Goal: Task Accomplishment & Management: Complete application form

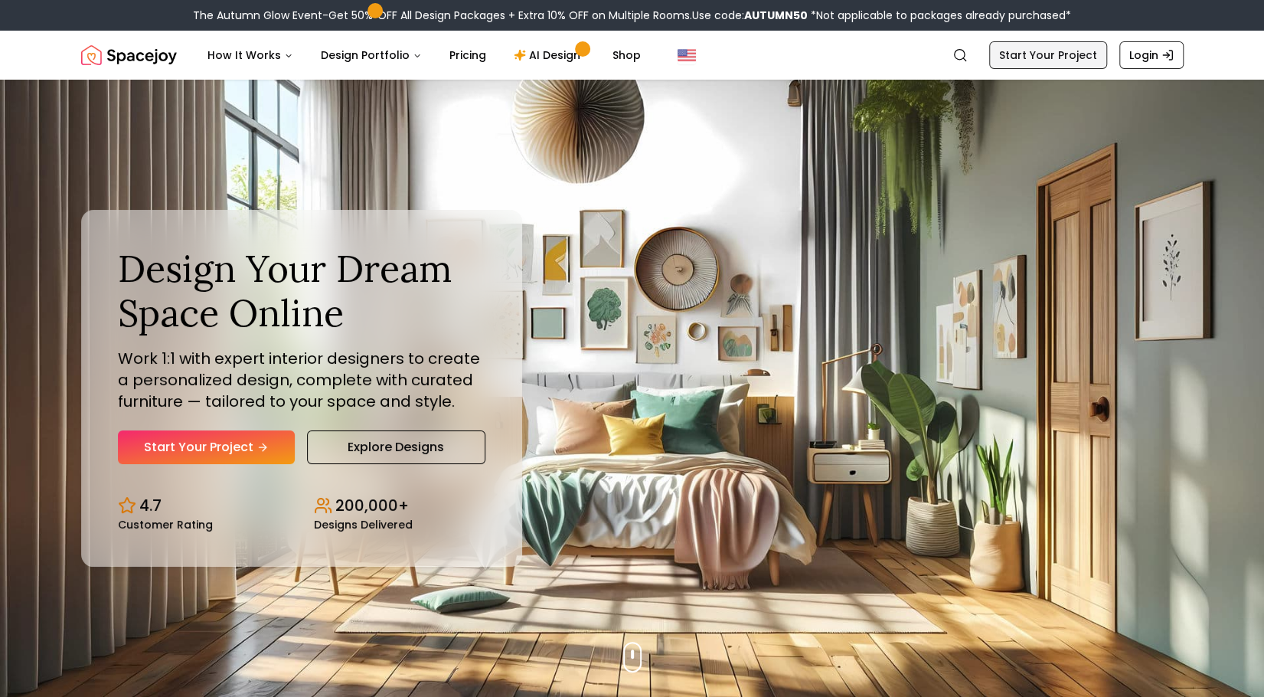
click at [1019, 59] on link "Start Your Project" at bounding box center [1048, 55] width 118 height 28
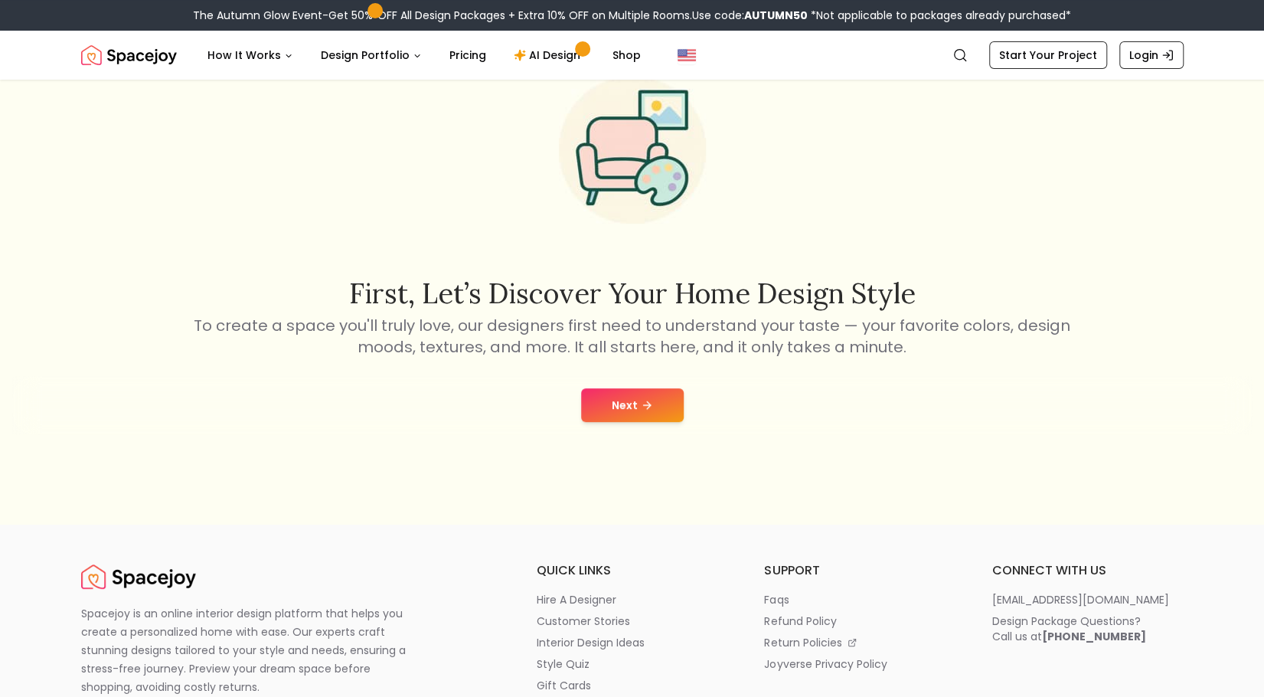
scroll to position [113, 0]
click at [628, 413] on button "Next" at bounding box center [632, 404] width 103 height 34
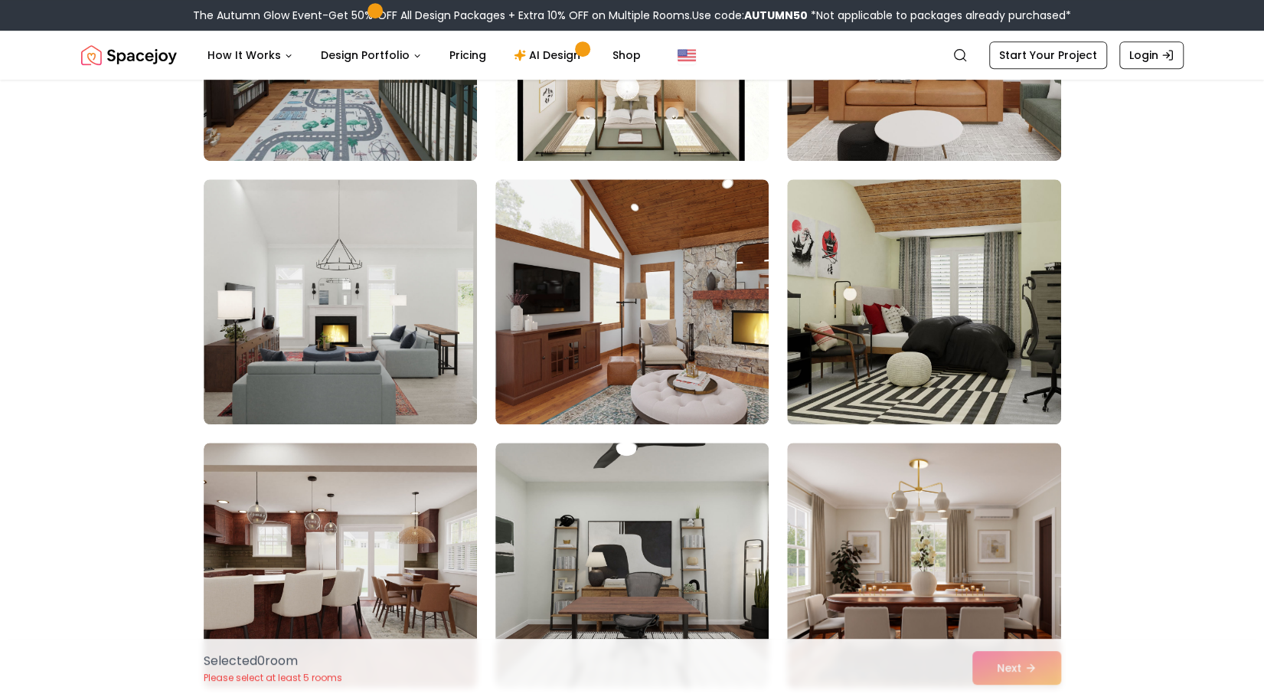
scroll to position [557, 0]
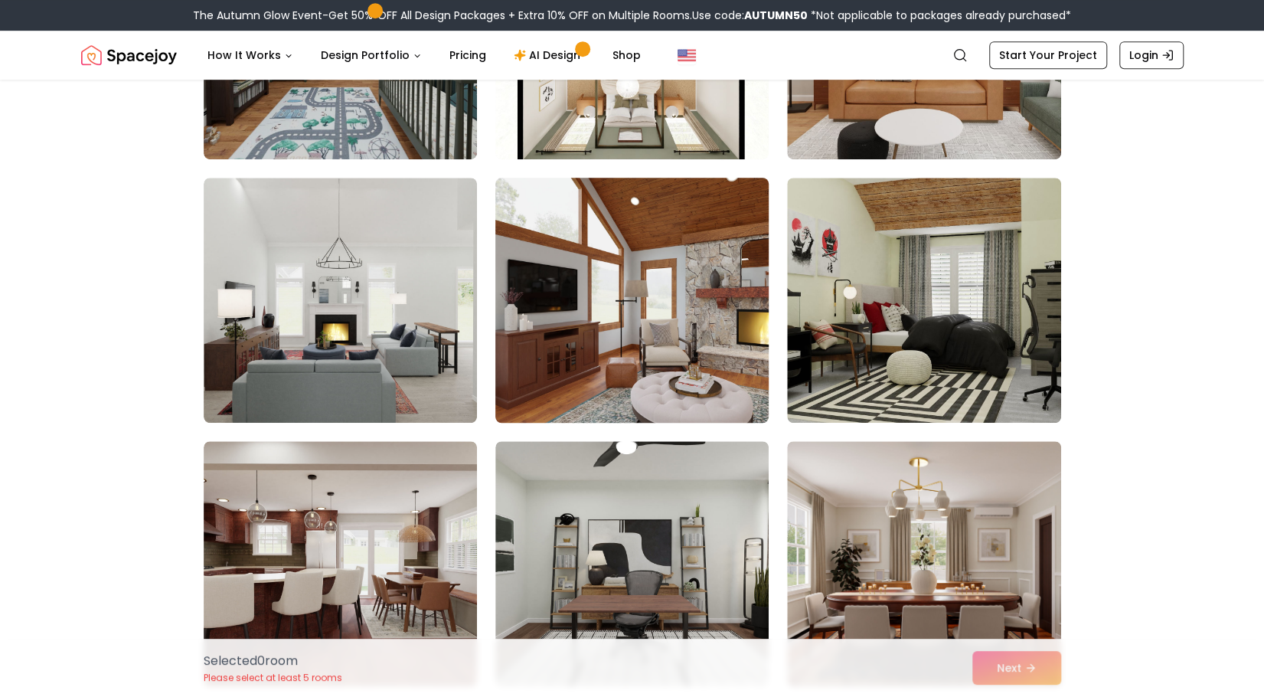
click at [606, 344] on img at bounding box center [631, 299] width 287 height 257
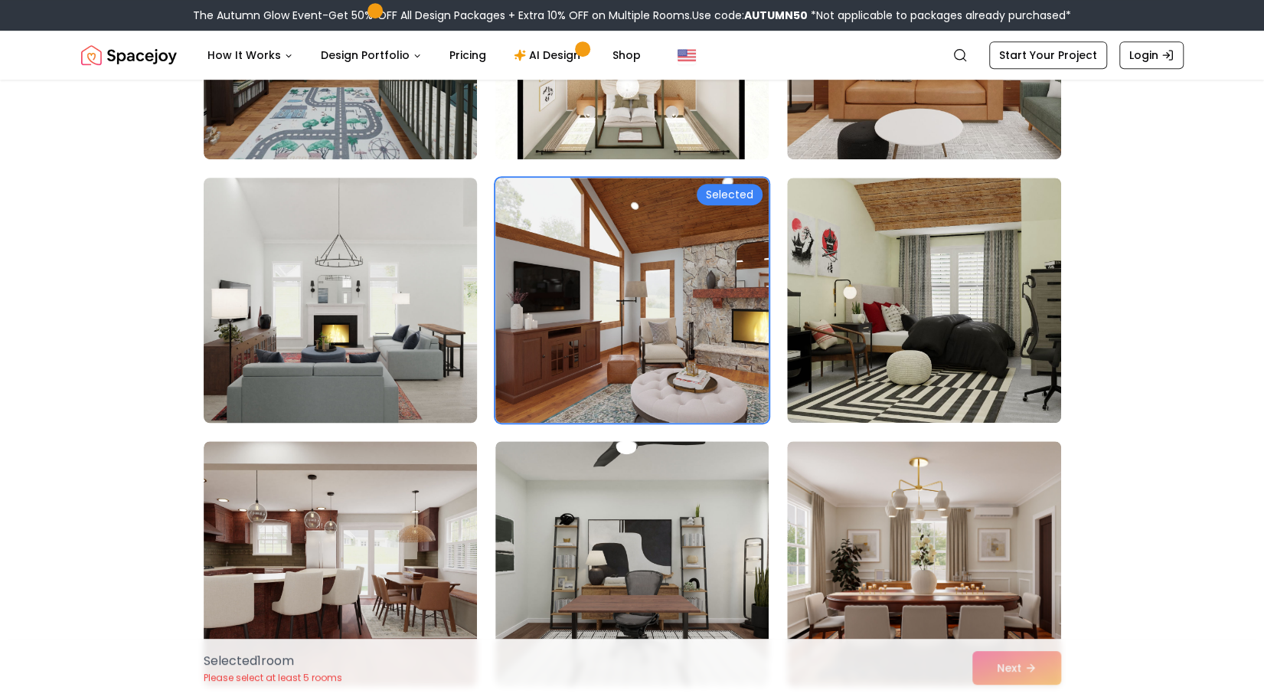
click at [361, 330] on img at bounding box center [340, 299] width 287 height 257
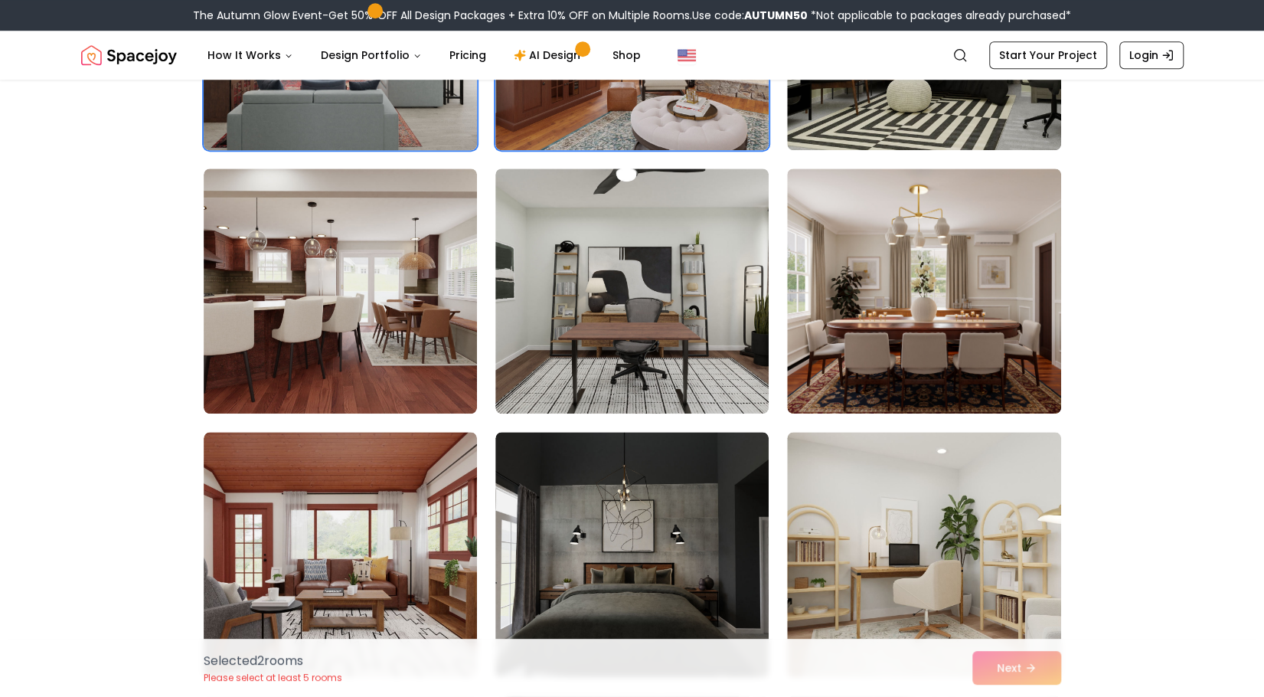
scroll to position [845, 0]
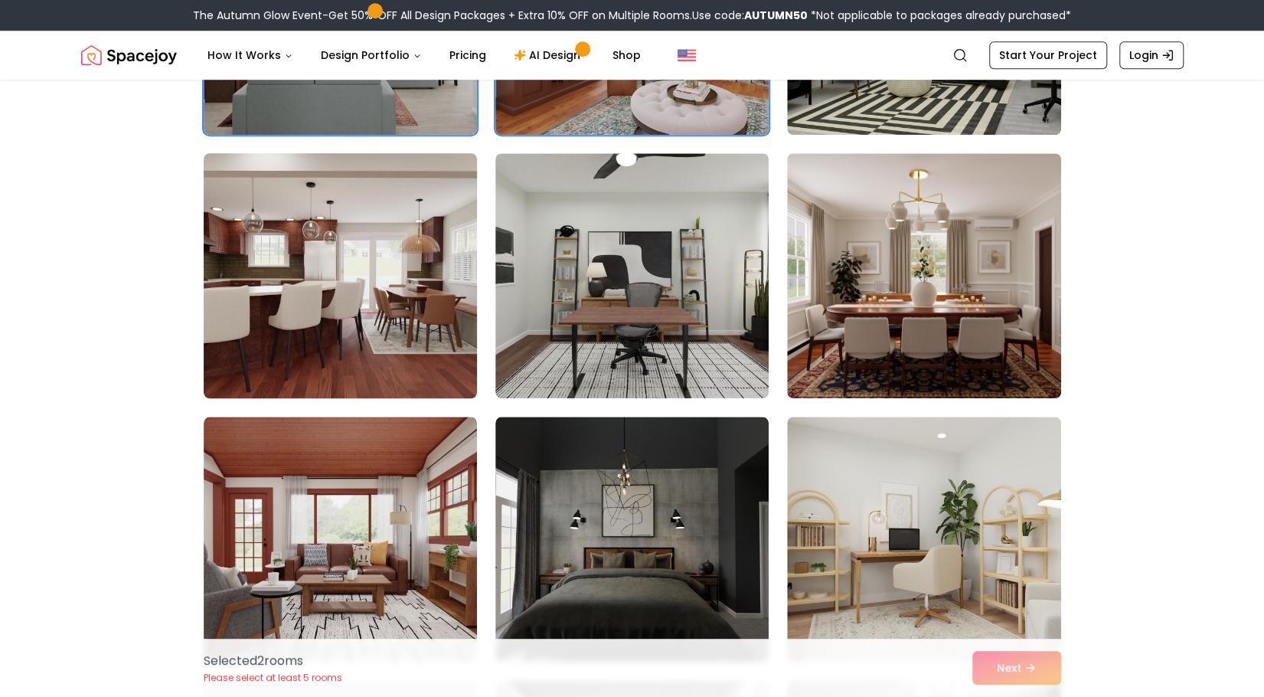
click at [398, 332] on img at bounding box center [340, 275] width 287 height 257
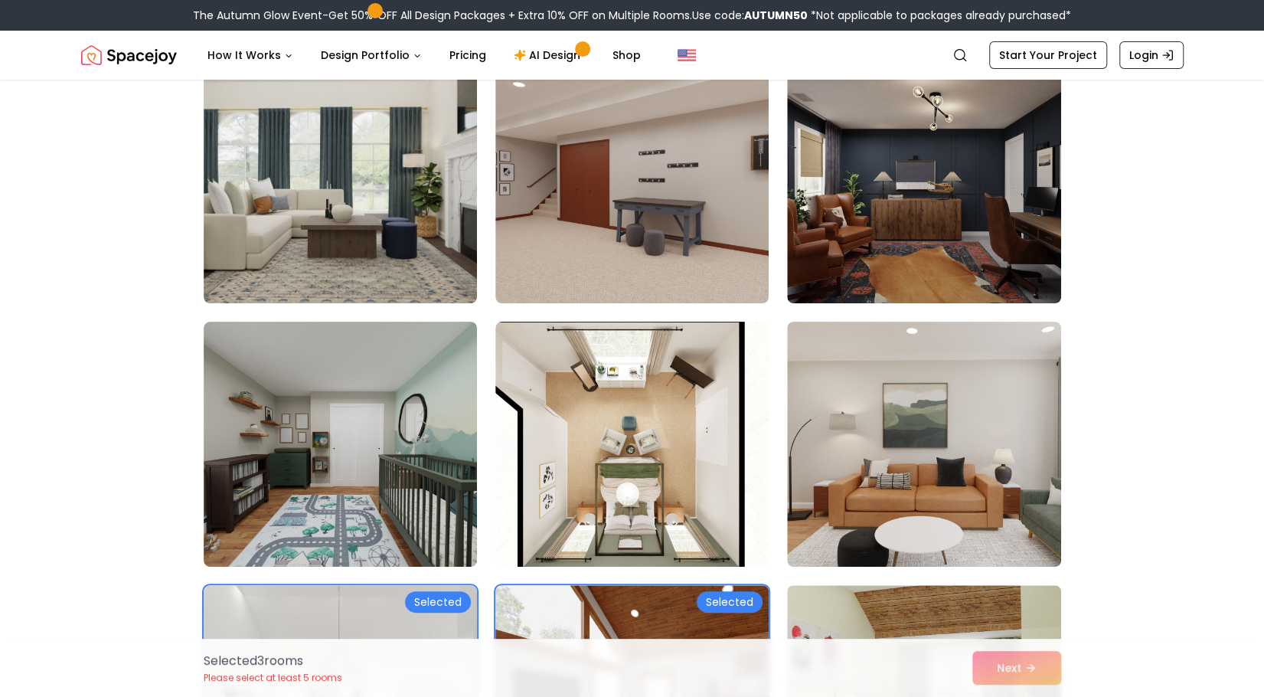
scroll to position [0, 0]
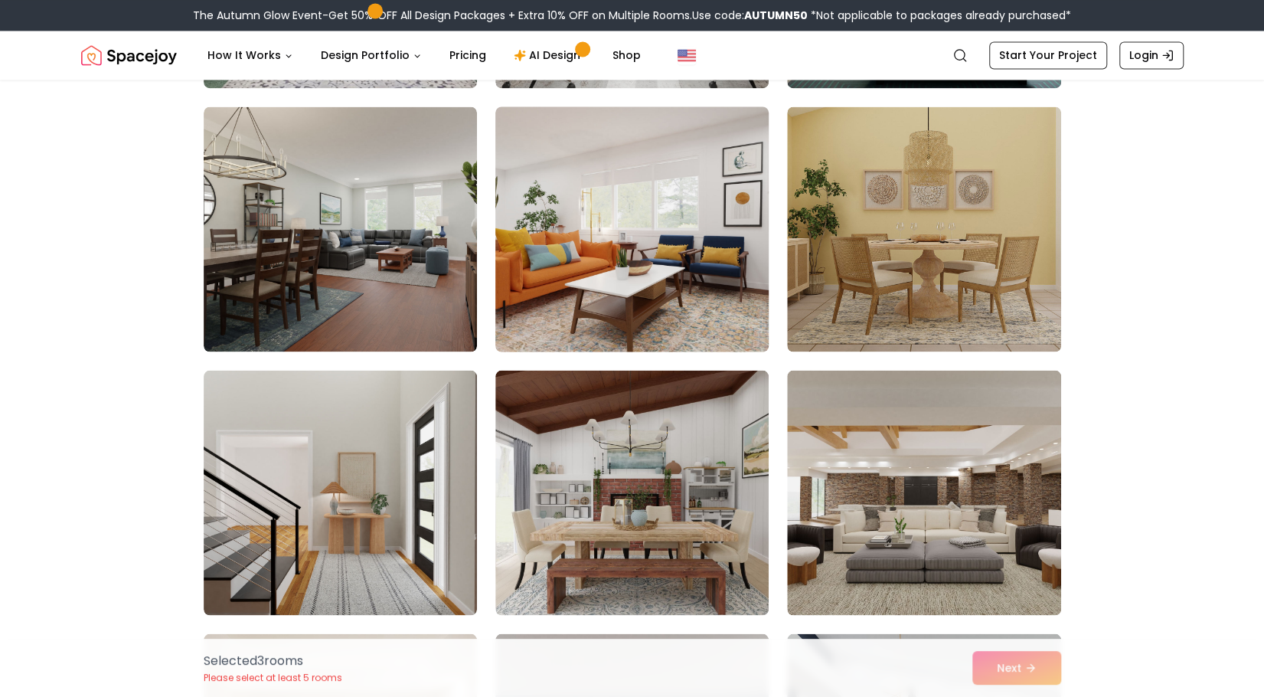
click at [597, 278] on img at bounding box center [631, 228] width 287 height 257
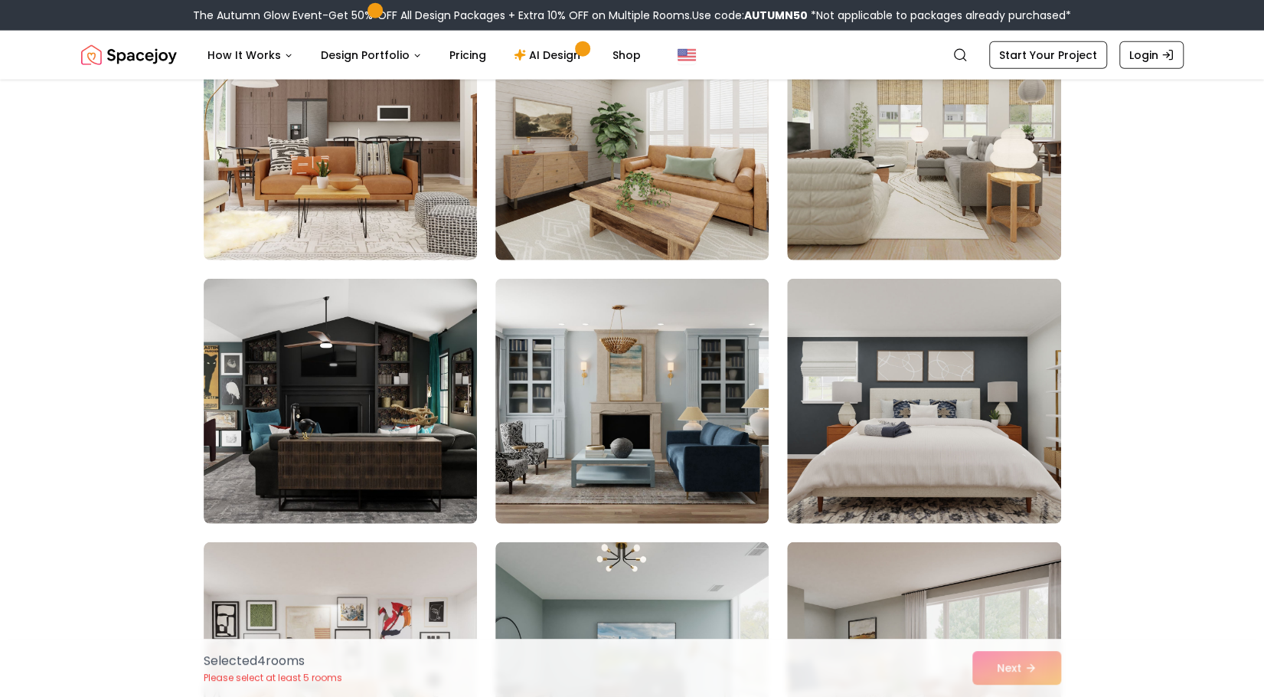
scroll to position [2568, 0]
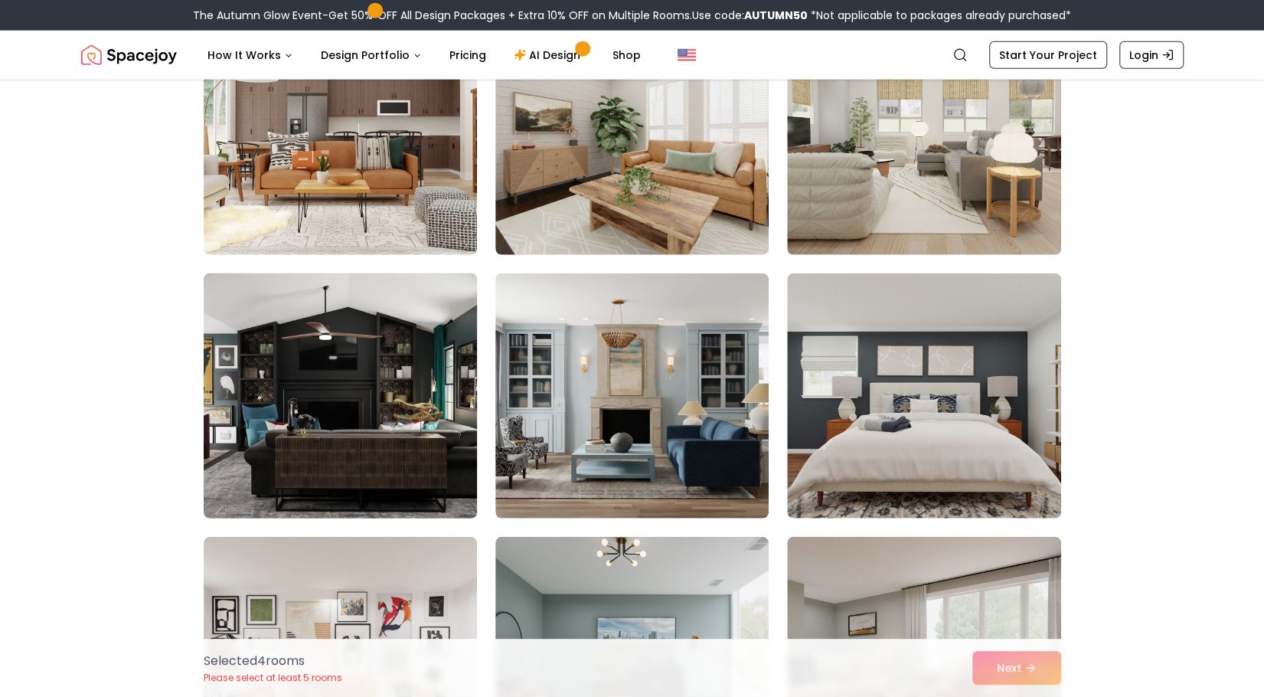
click at [409, 422] on img at bounding box center [340, 395] width 287 height 257
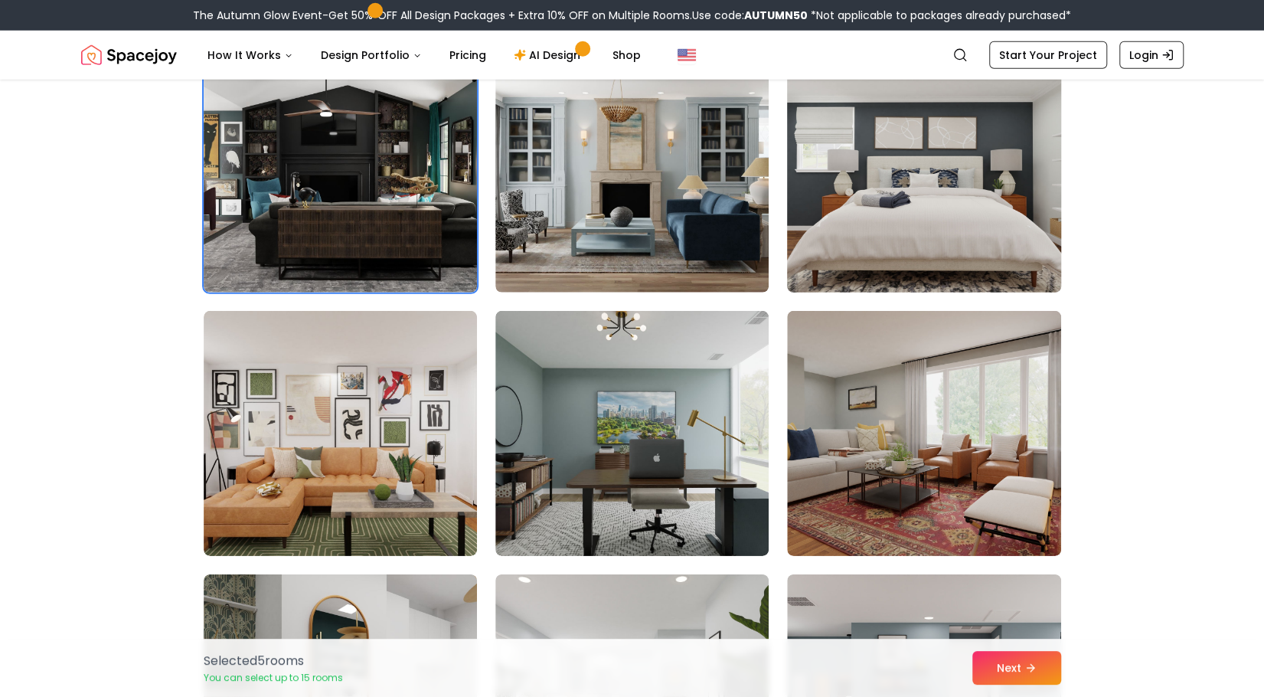
scroll to position [2795, 0]
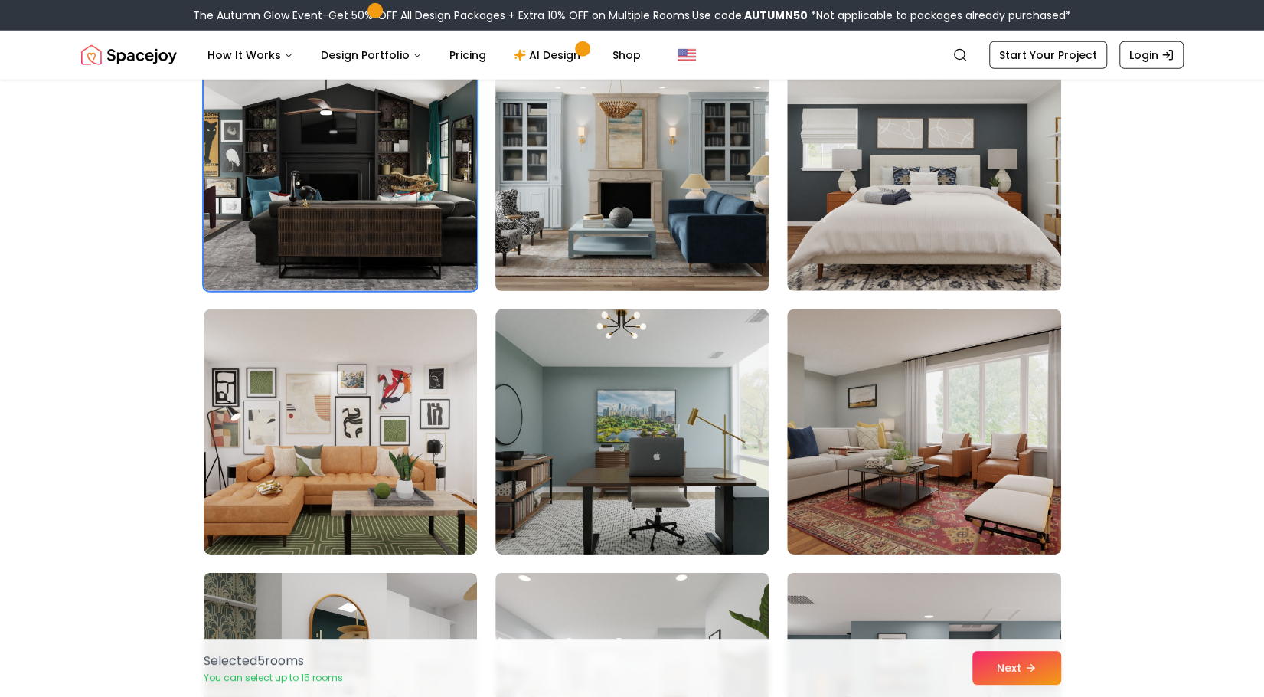
click at [660, 194] on img at bounding box center [631, 168] width 287 height 257
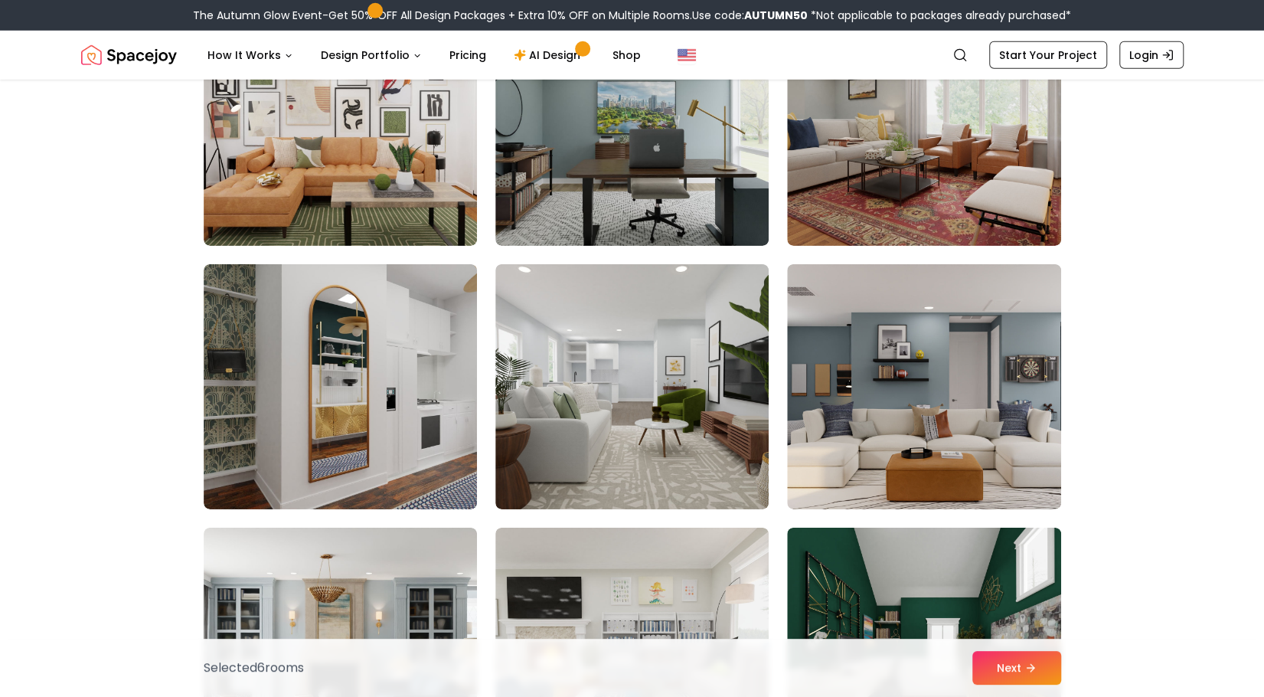
scroll to position [3109, 0]
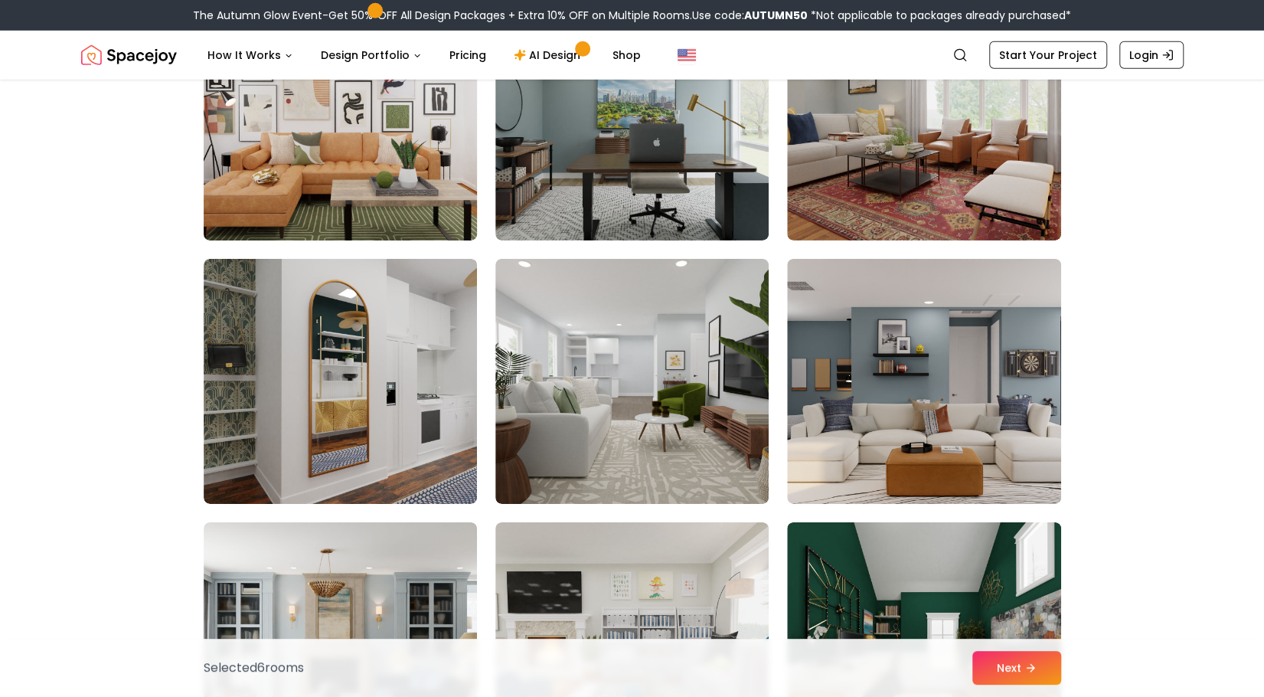
click at [430, 169] on img at bounding box center [340, 117] width 287 height 257
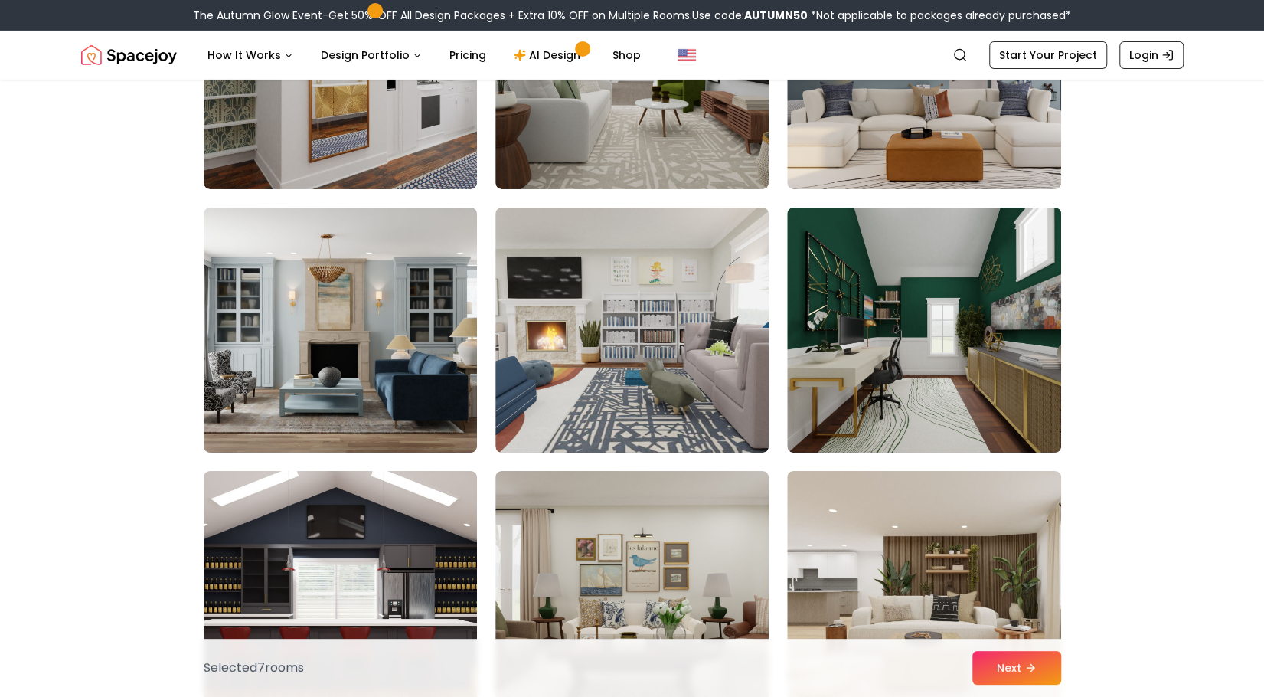
scroll to position [3427, 0]
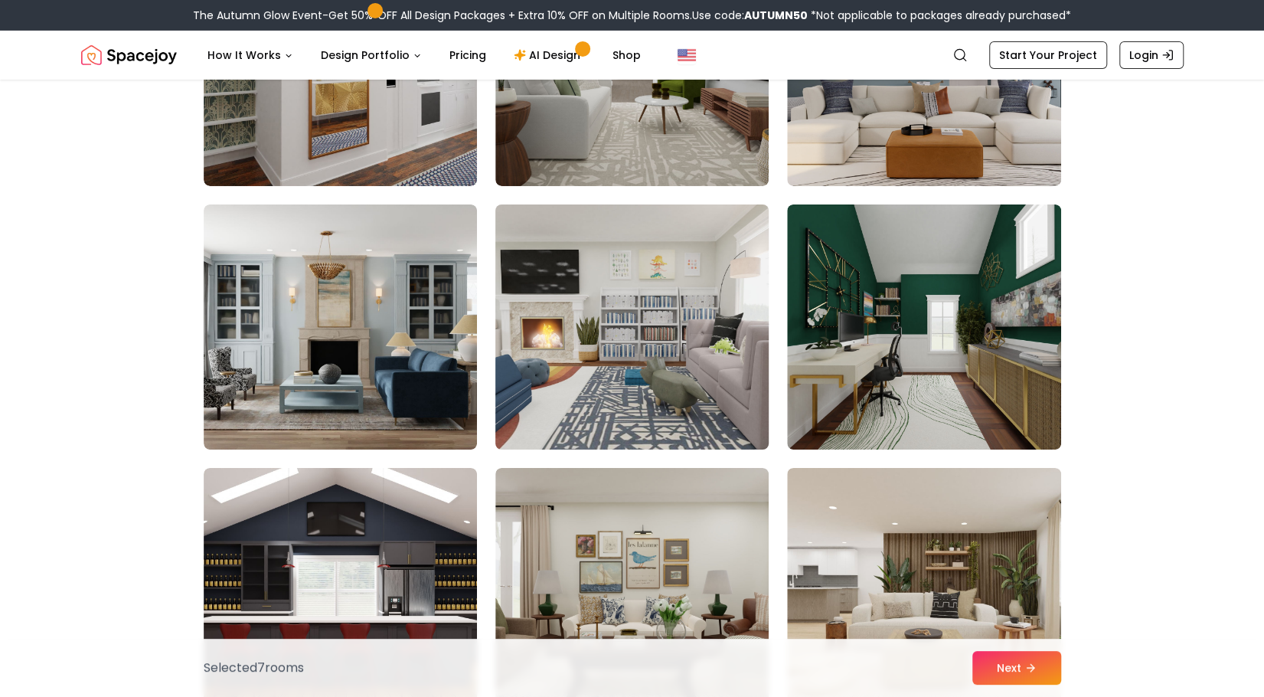
click at [629, 399] on img at bounding box center [631, 326] width 287 height 257
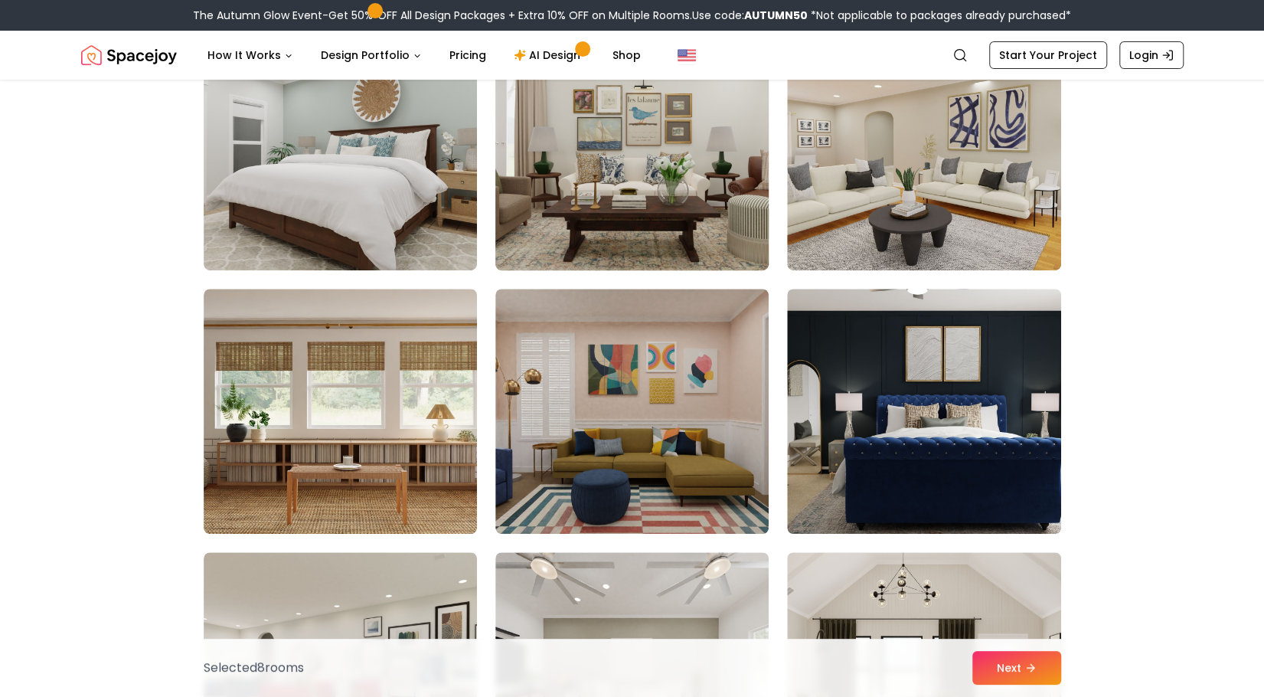
scroll to position [4136, 0]
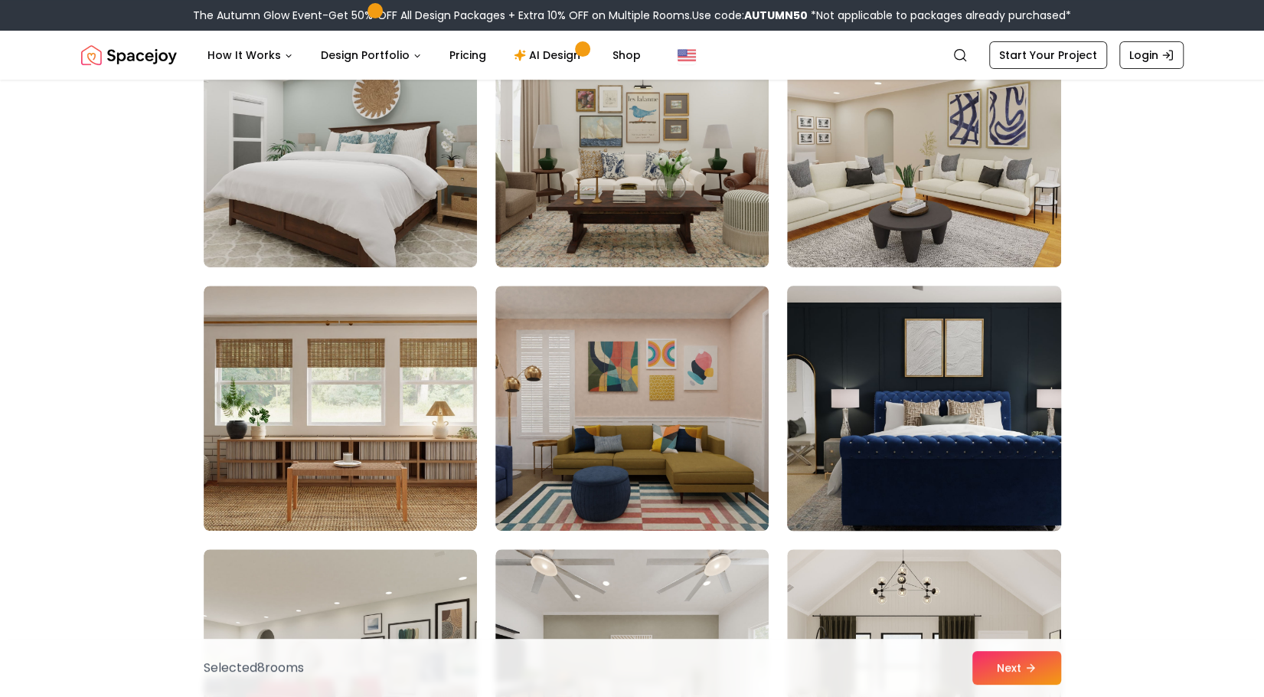
click at [871, 472] on img at bounding box center [923, 407] width 287 height 257
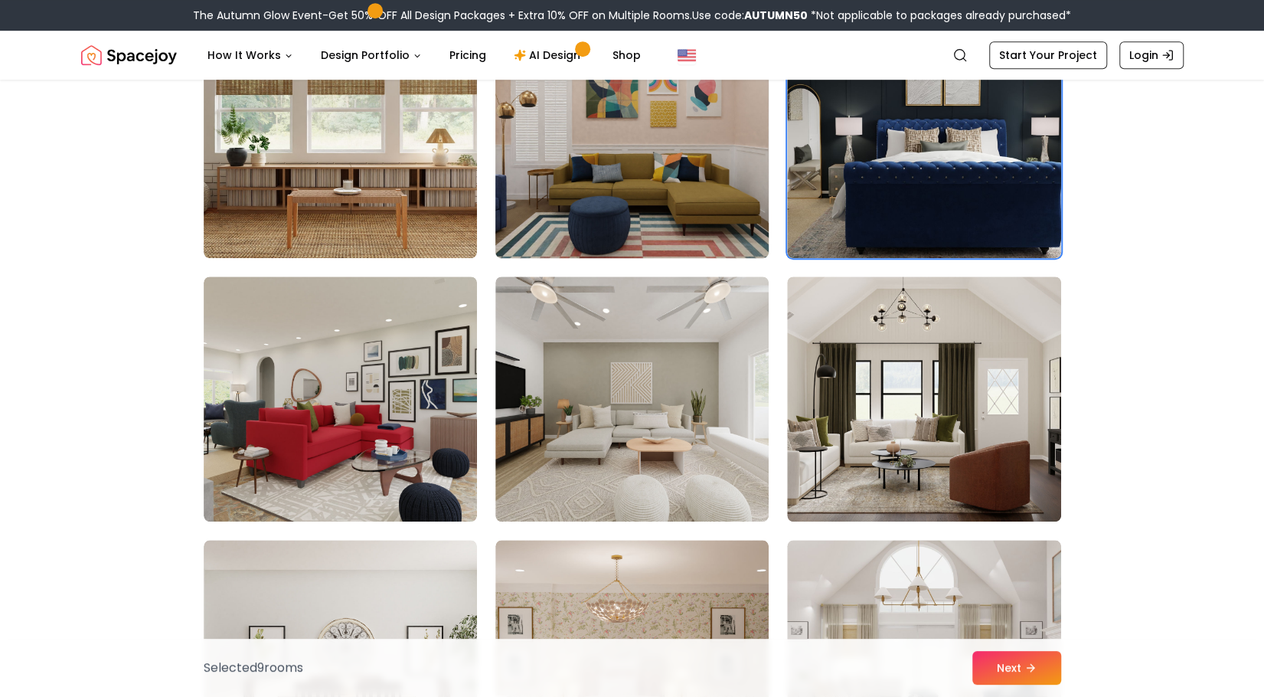
scroll to position [4409, 0]
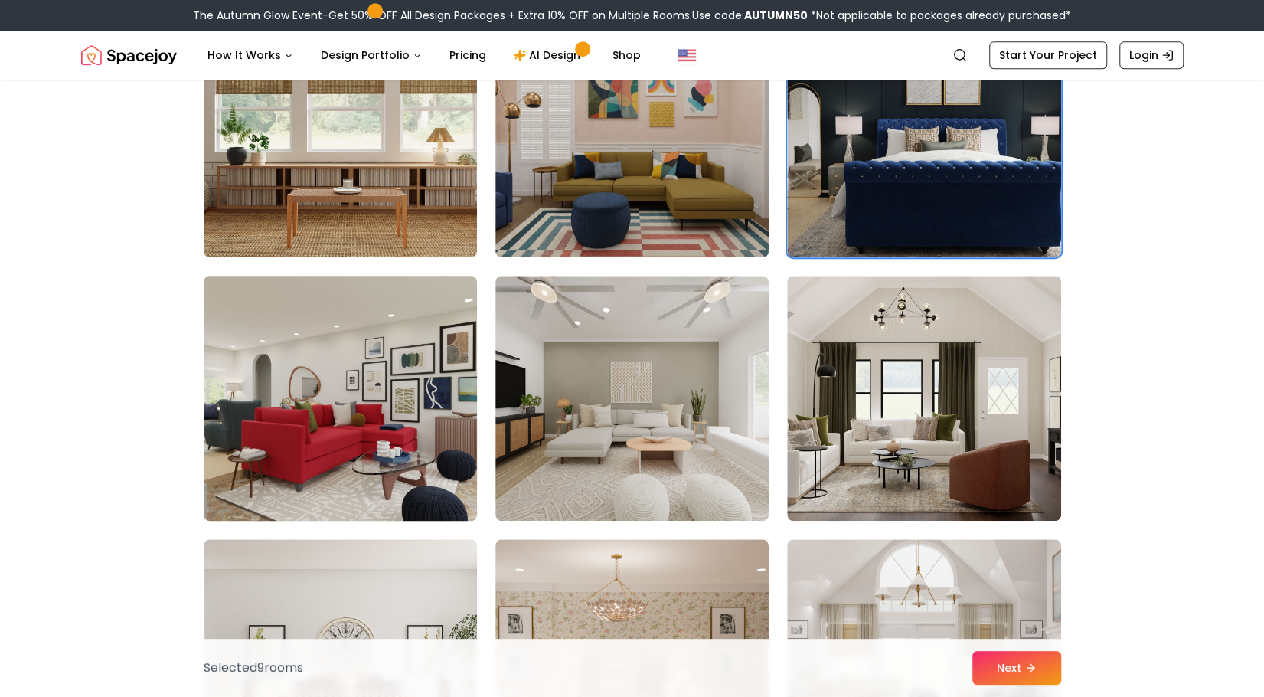
click at [364, 427] on img at bounding box center [340, 397] width 287 height 257
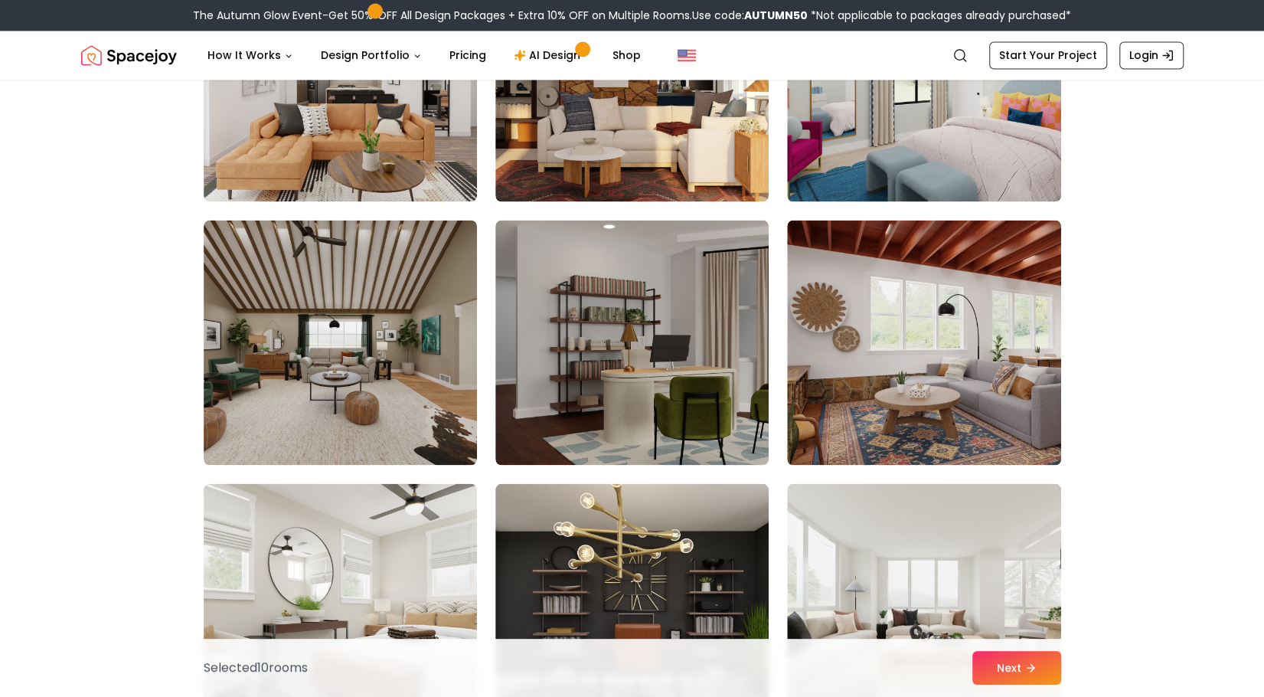
scroll to position [5520, 0]
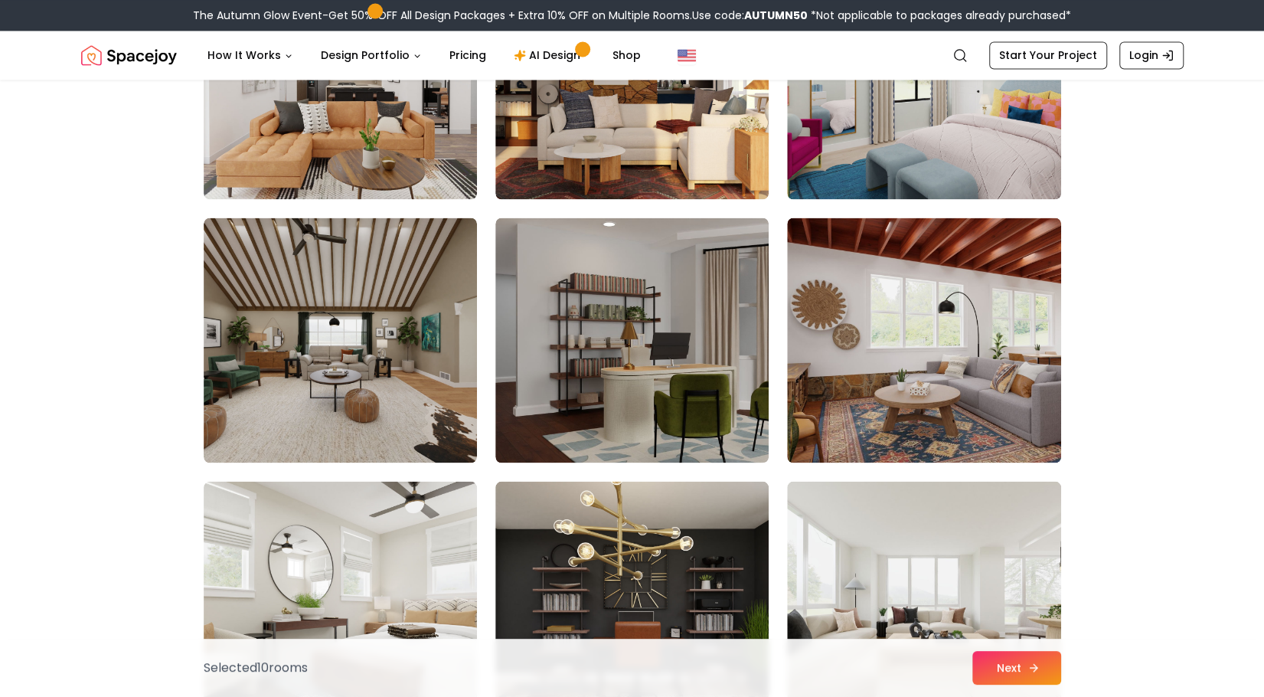
click at [972, 673] on button "Next" at bounding box center [1016, 668] width 89 height 34
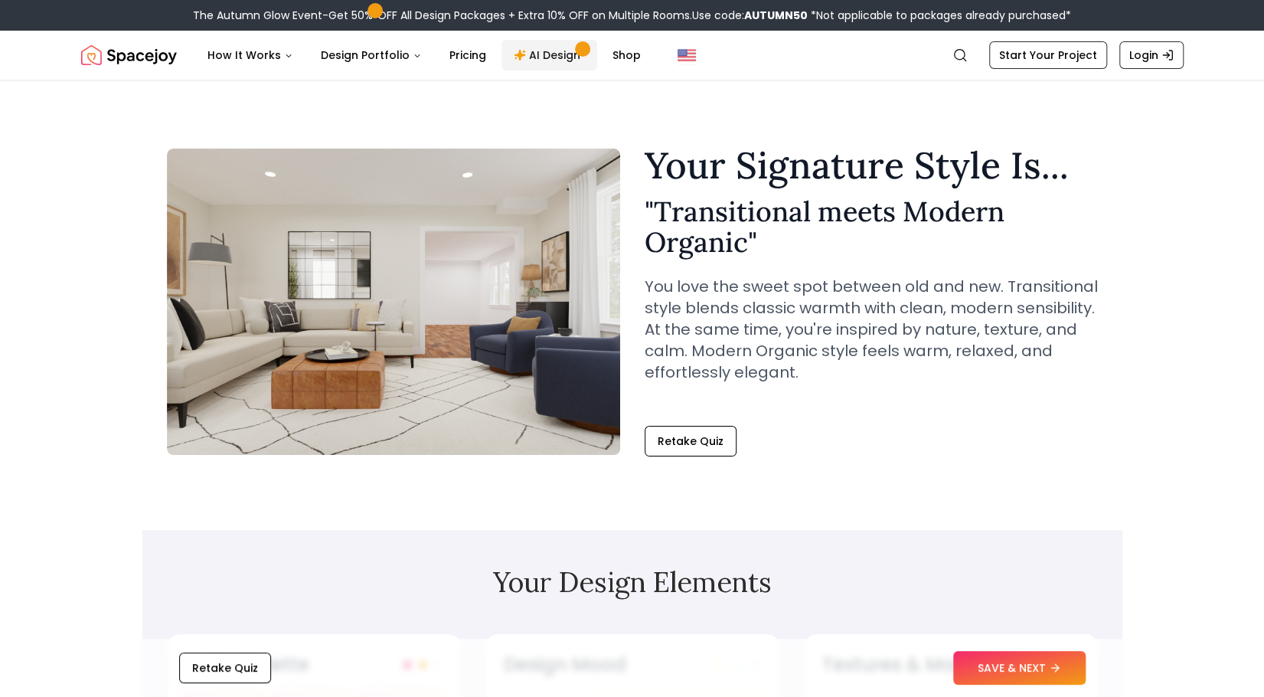
click at [530, 59] on link "AI Design" at bounding box center [549, 55] width 96 height 31
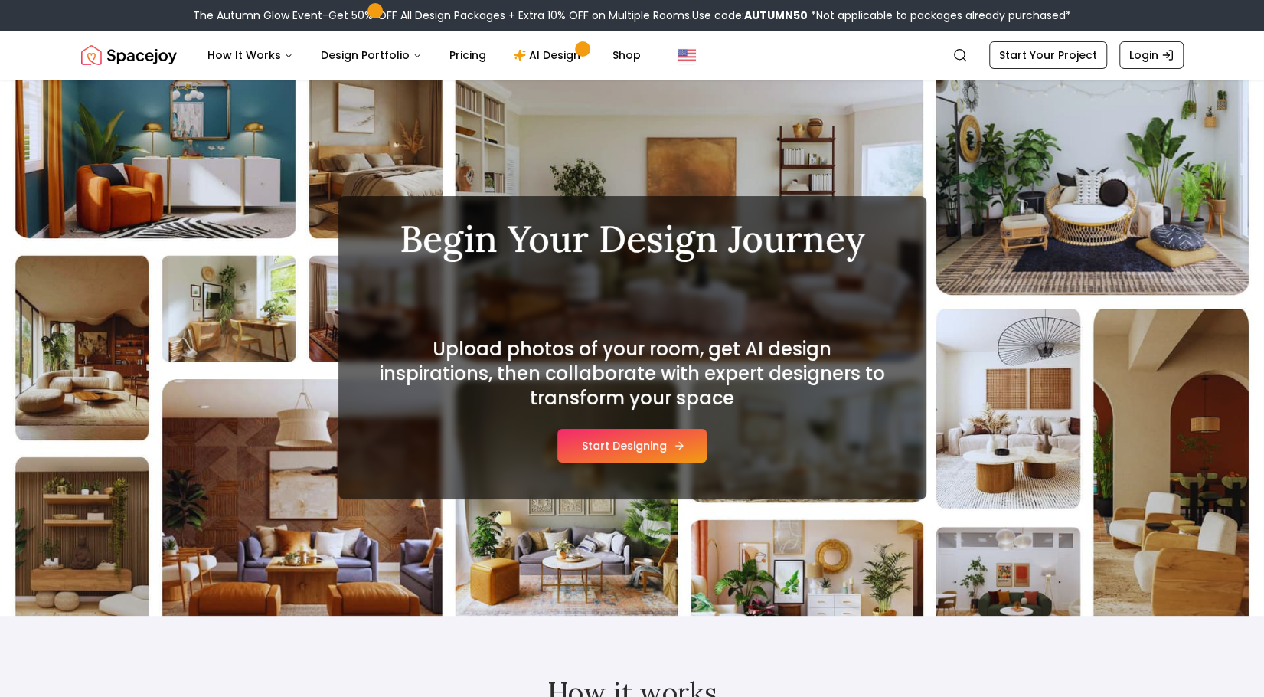
click at [622, 455] on button "Start Designing" at bounding box center [631, 446] width 149 height 34
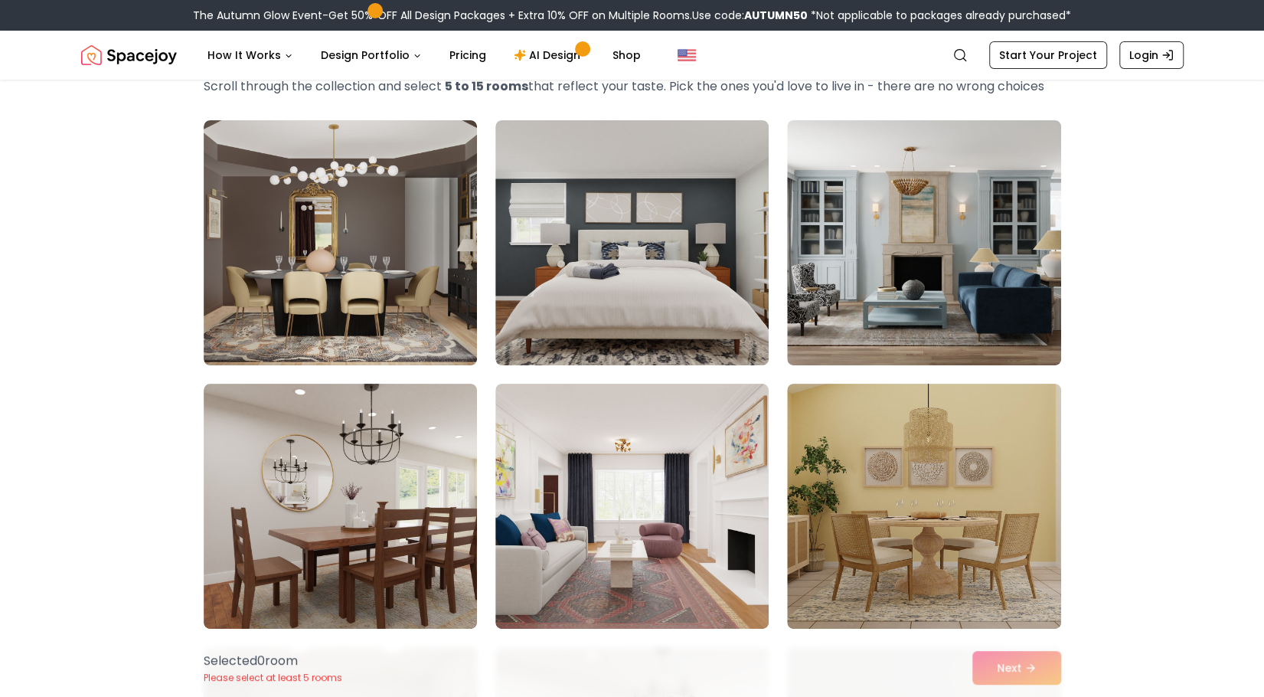
scroll to position [92, 0]
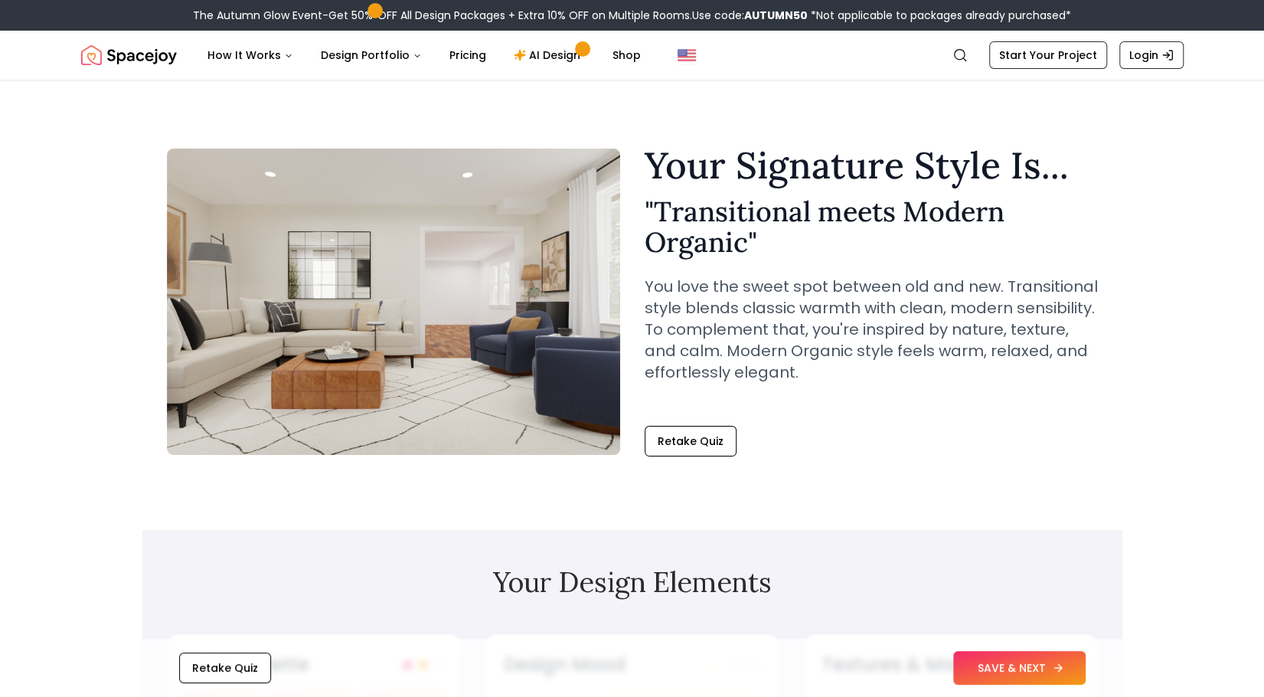
click at [984, 677] on button "SAVE & NEXT" at bounding box center [1019, 668] width 132 height 34
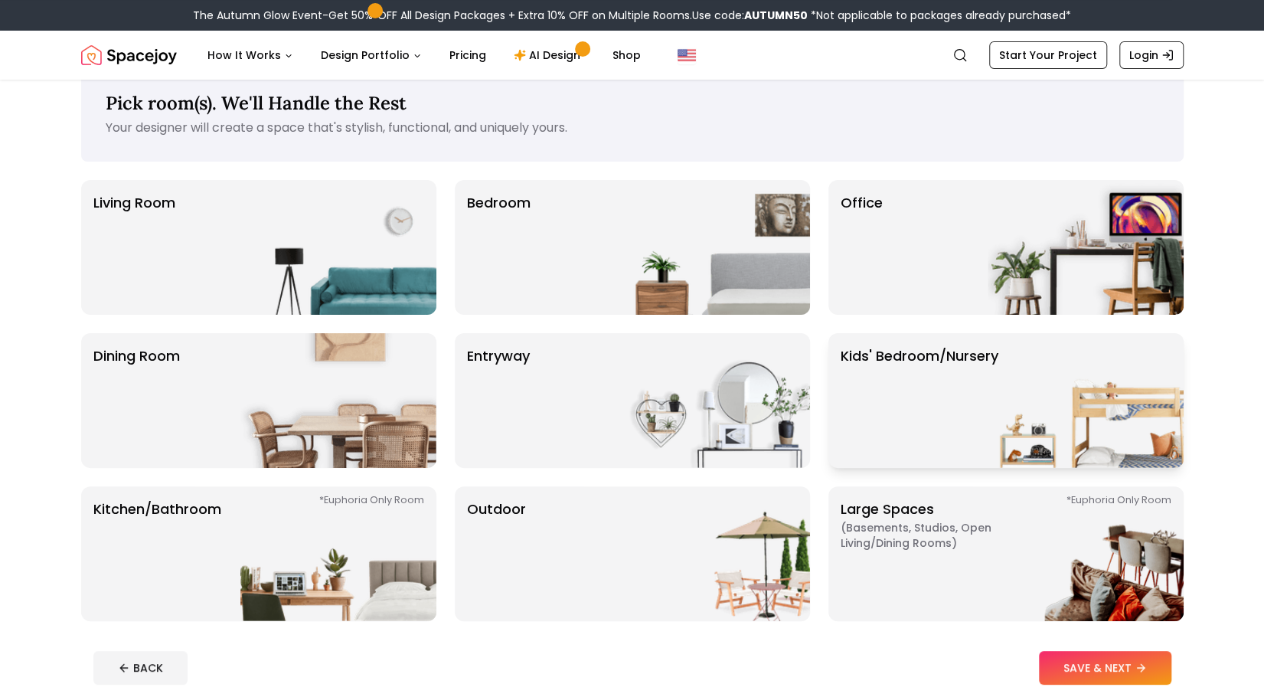
scroll to position [32, 0]
click at [915, 448] on p "Kids' Bedroom/Nursery" at bounding box center [919, 399] width 158 height 110
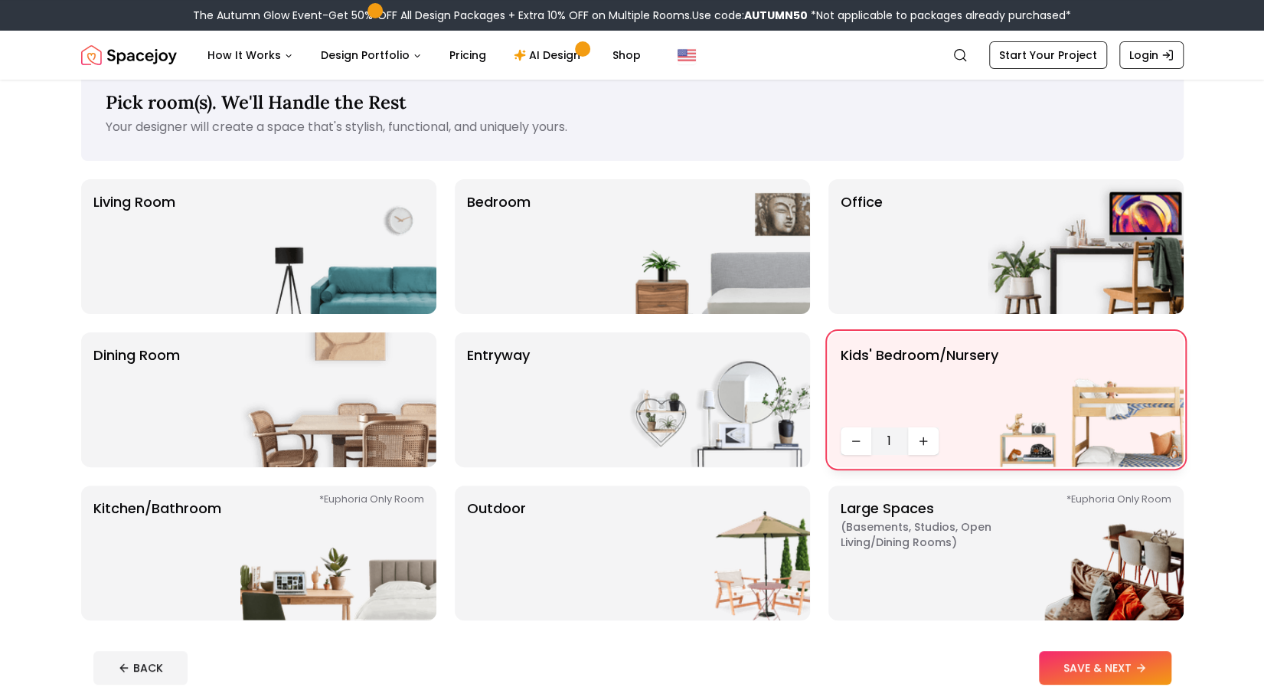
click at [983, 393] on p "Kids' Bedroom/Nursery" at bounding box center [919, 382] width 158 height 77
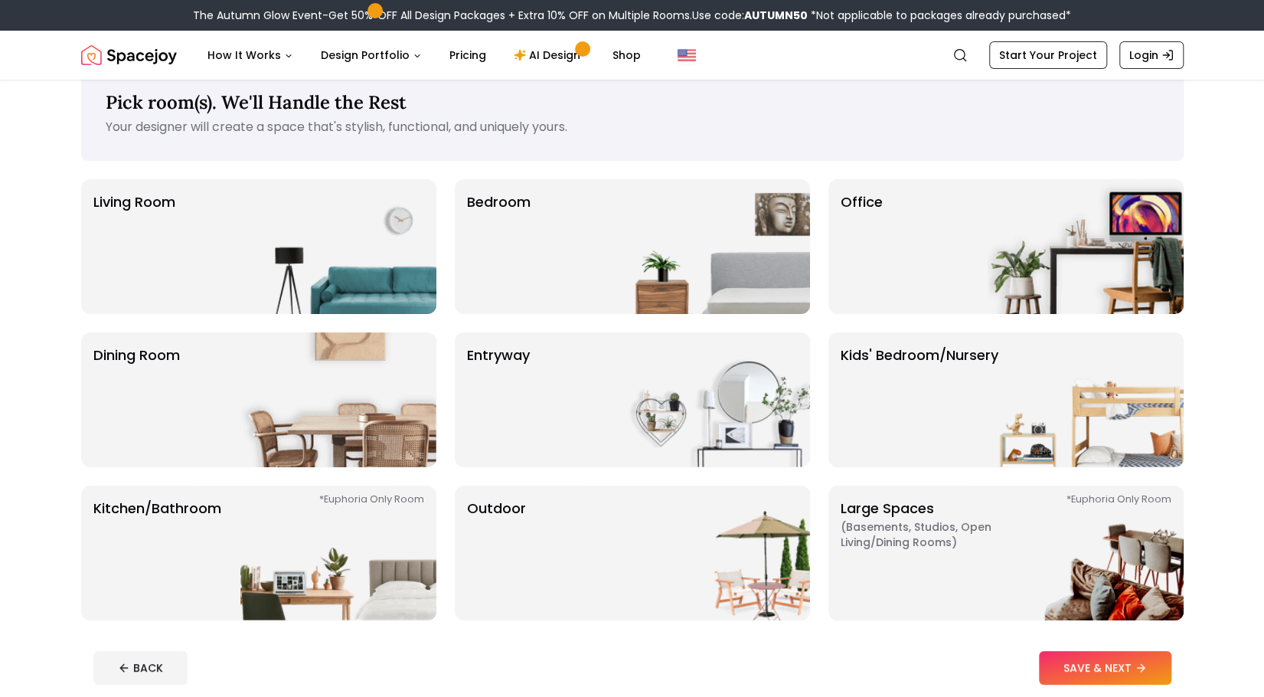
scroll to position [0, 0]
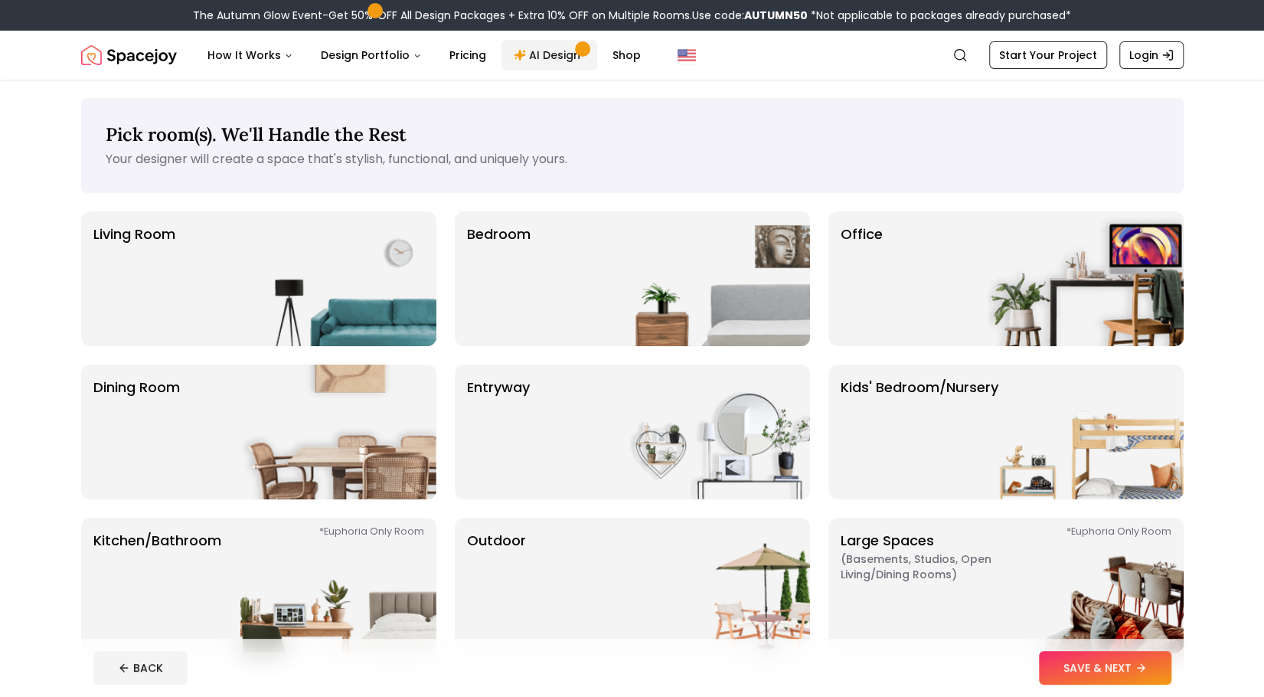
click at [537, 57] on link "AI Design" at bounding box center [549, 55] width 96 height 31
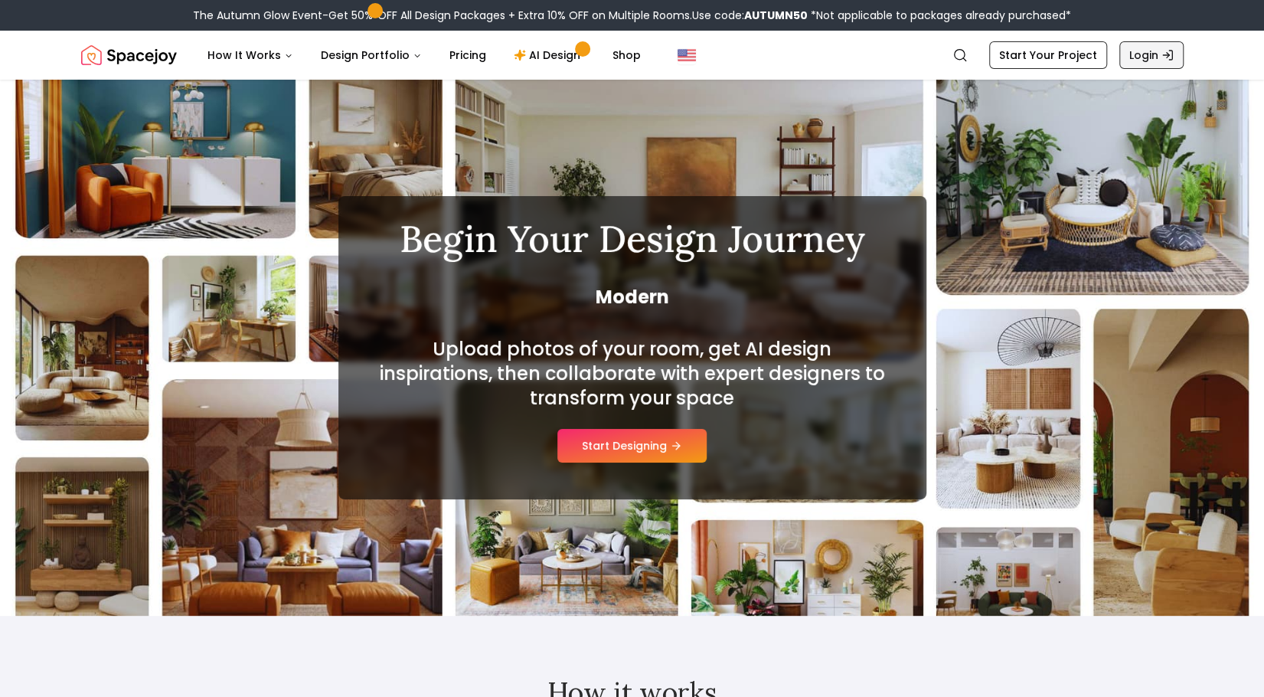
click at [1144, 54] on link "Login" at bounding box center [1151, 55] width 64 height 28
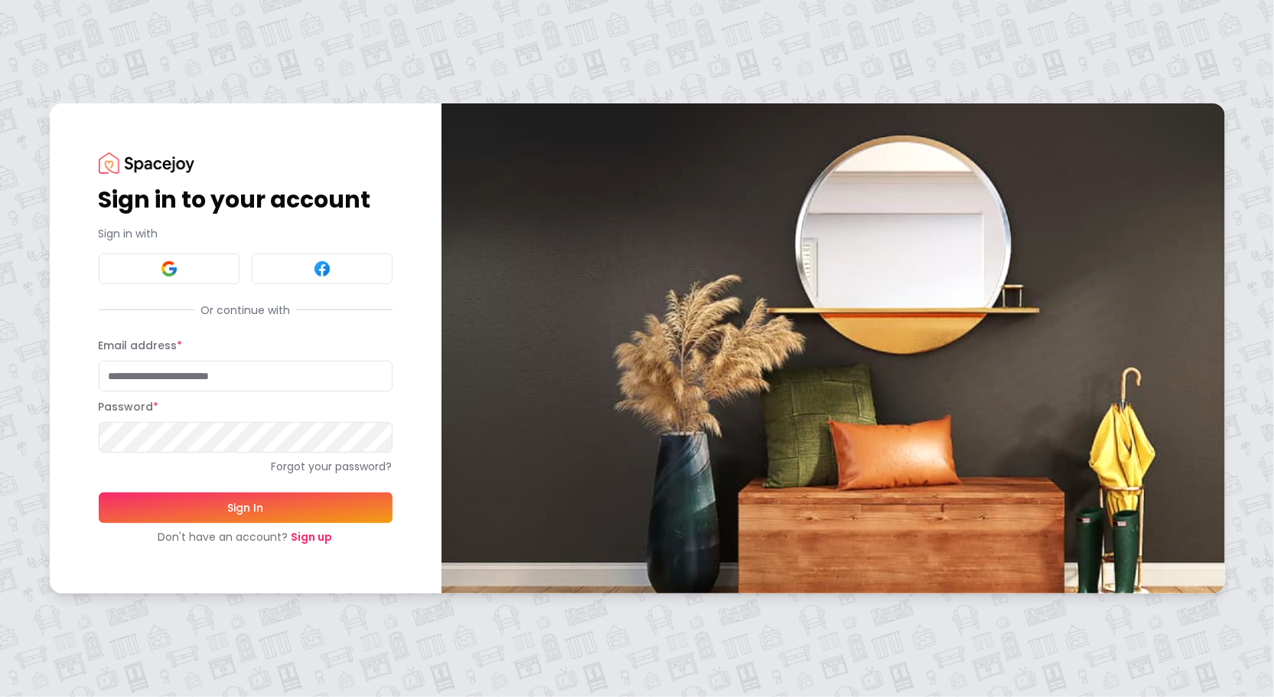
click at [303, 541] on link "Sign up" at bounding box center [312, 536] width 41 height 15
